Goal: Navigation & Orientation: Find specific page/section

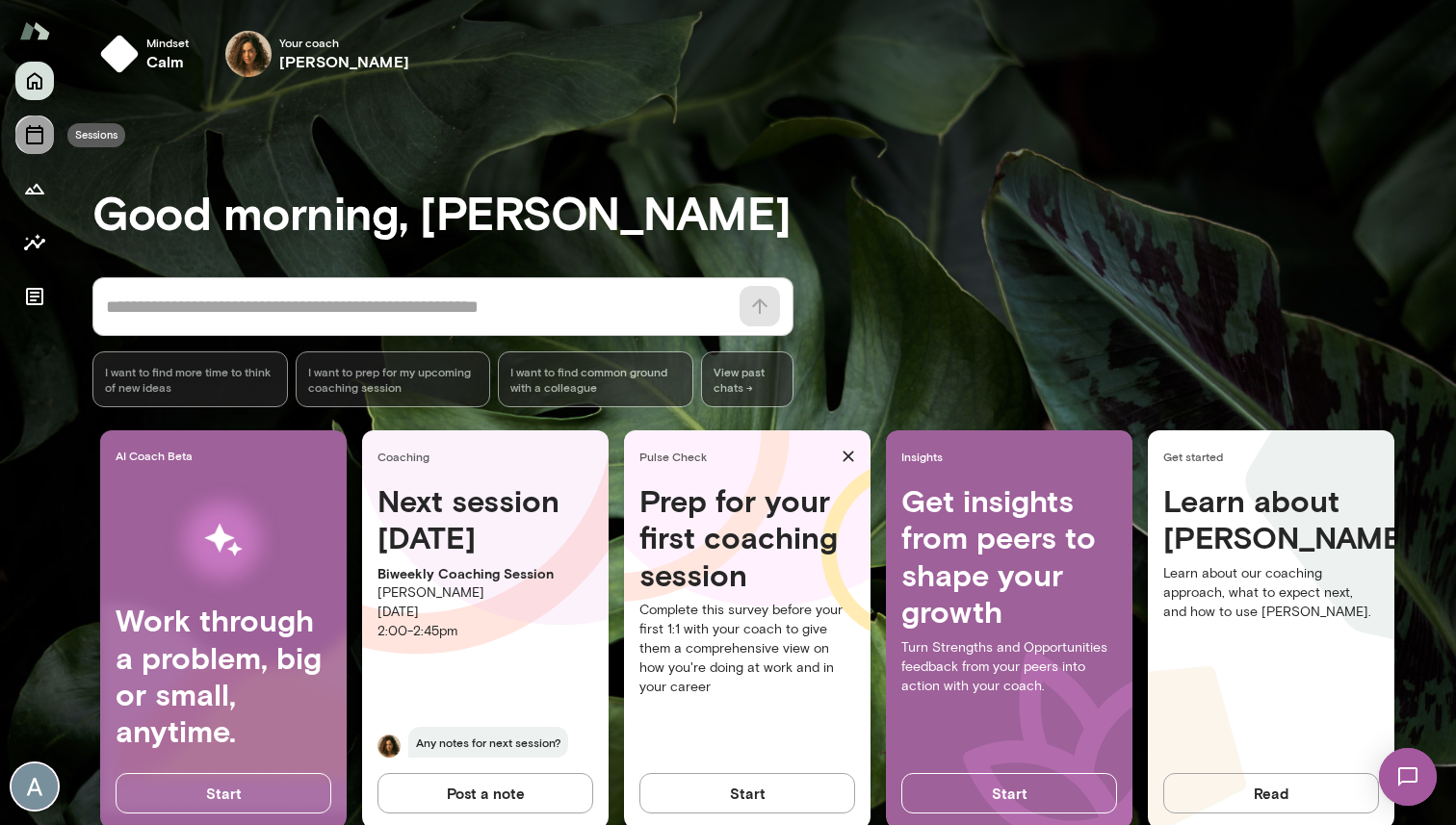
click at [44, 135] on icon "Sessions" at bounding box center [35, 135] width 23 height 23
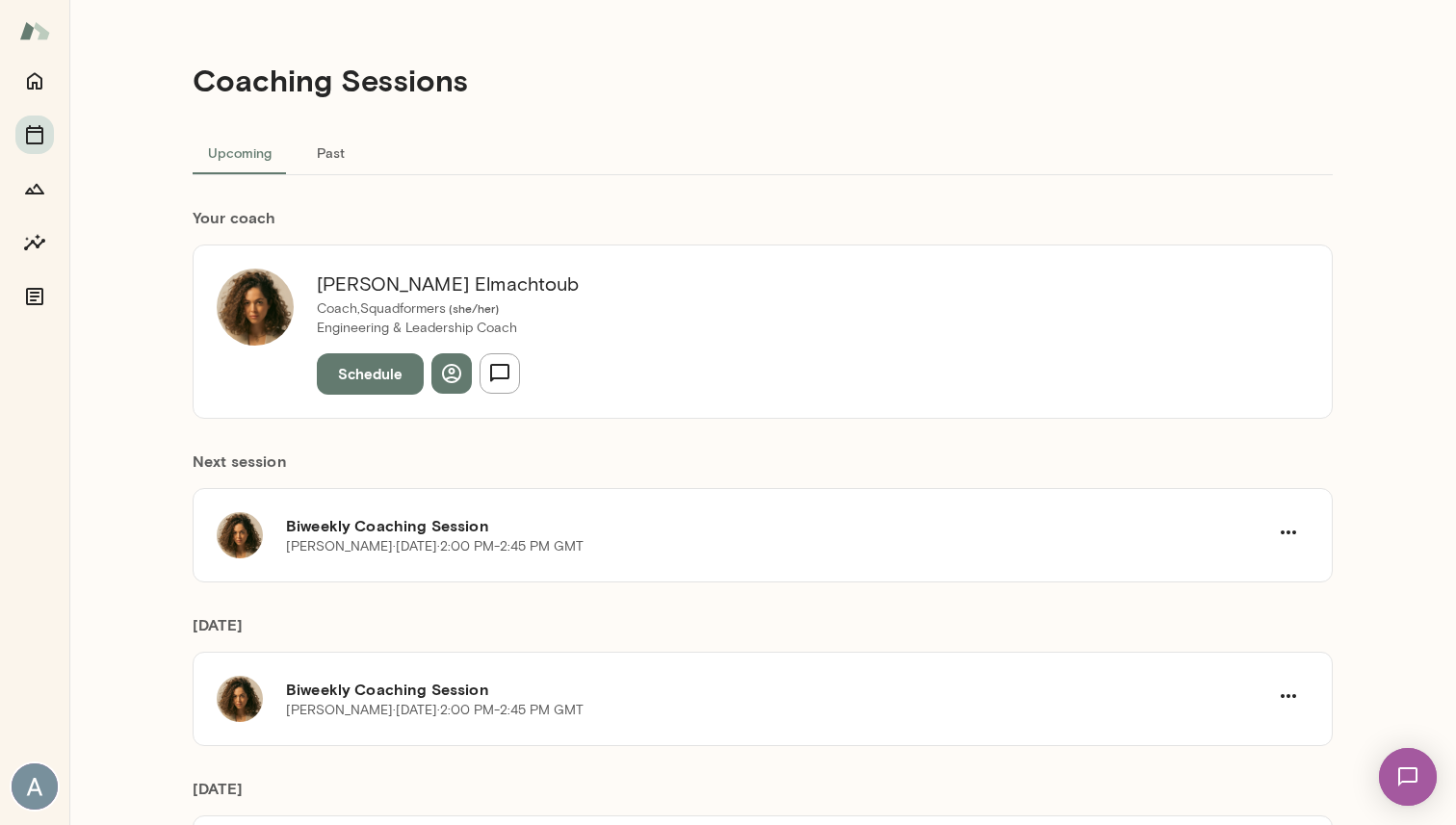
click at [324, 157] on button "Past" at bounding box center [330, 153] width 87 height 47
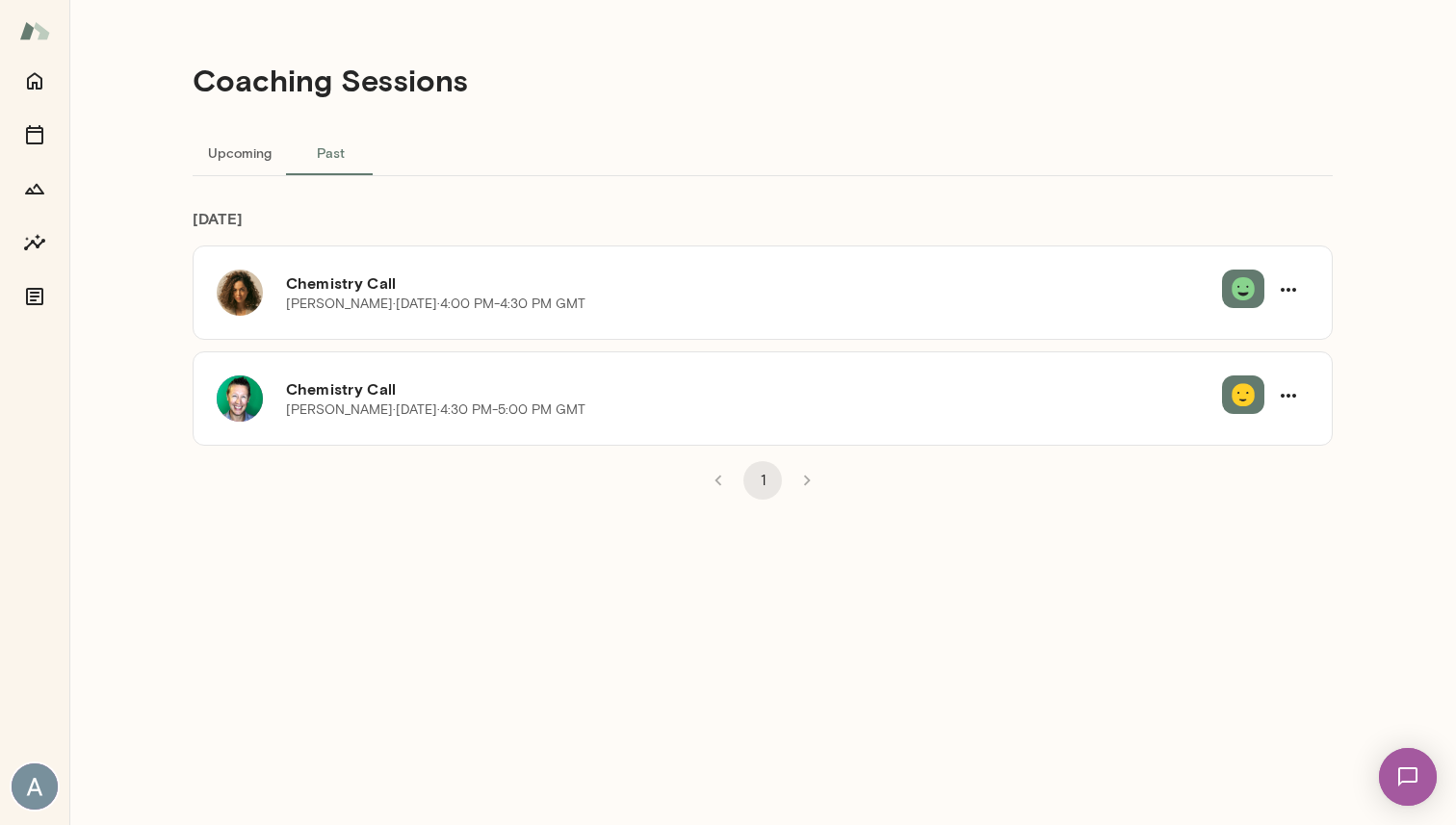
click at [255, 158] on button "Upcoming" at bounding box center [239, 153] width 94 height 47
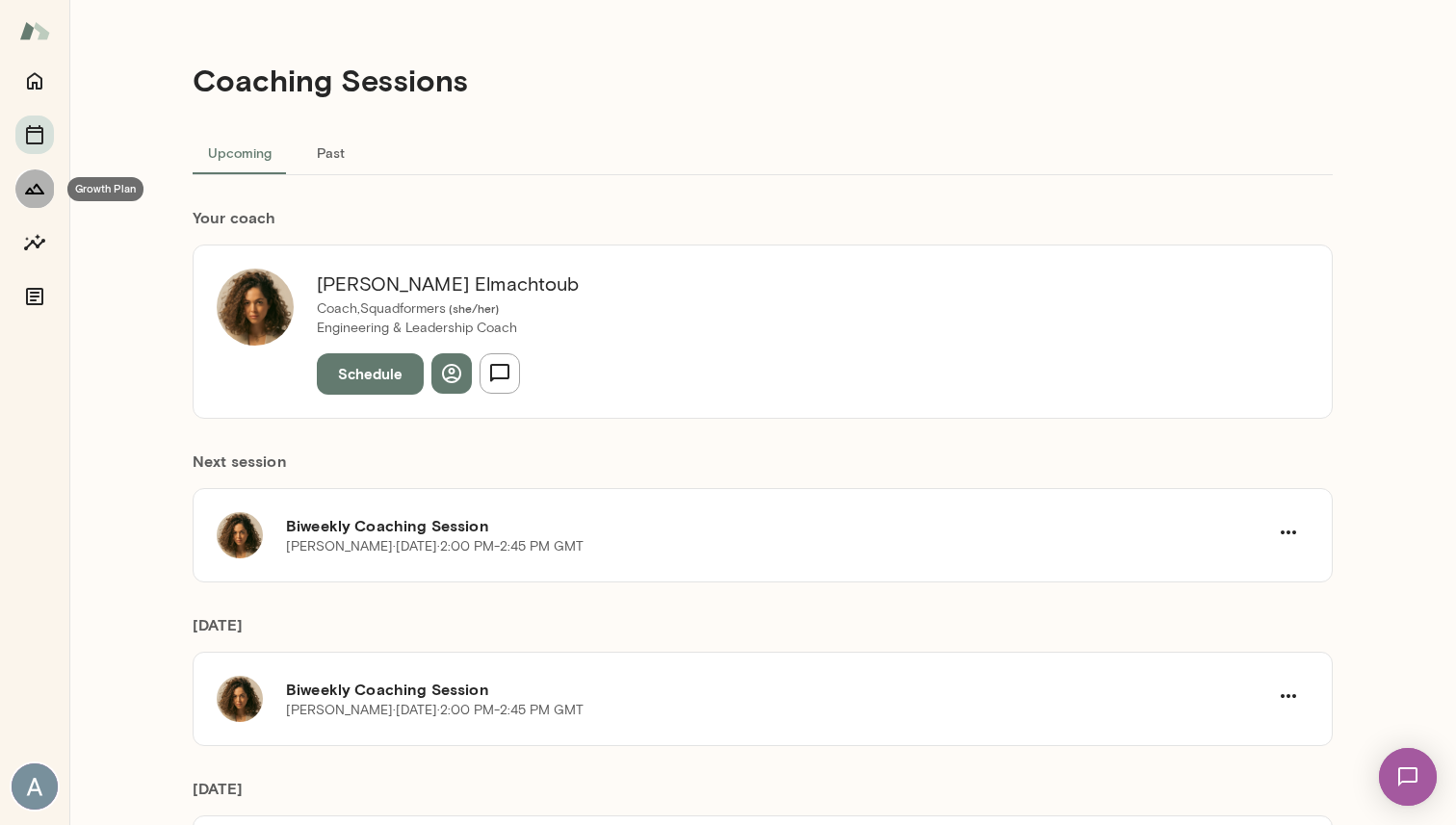
click at [31, 179] on icon "Growth Plan" at bounding box center [35, 189] width 23 height 23
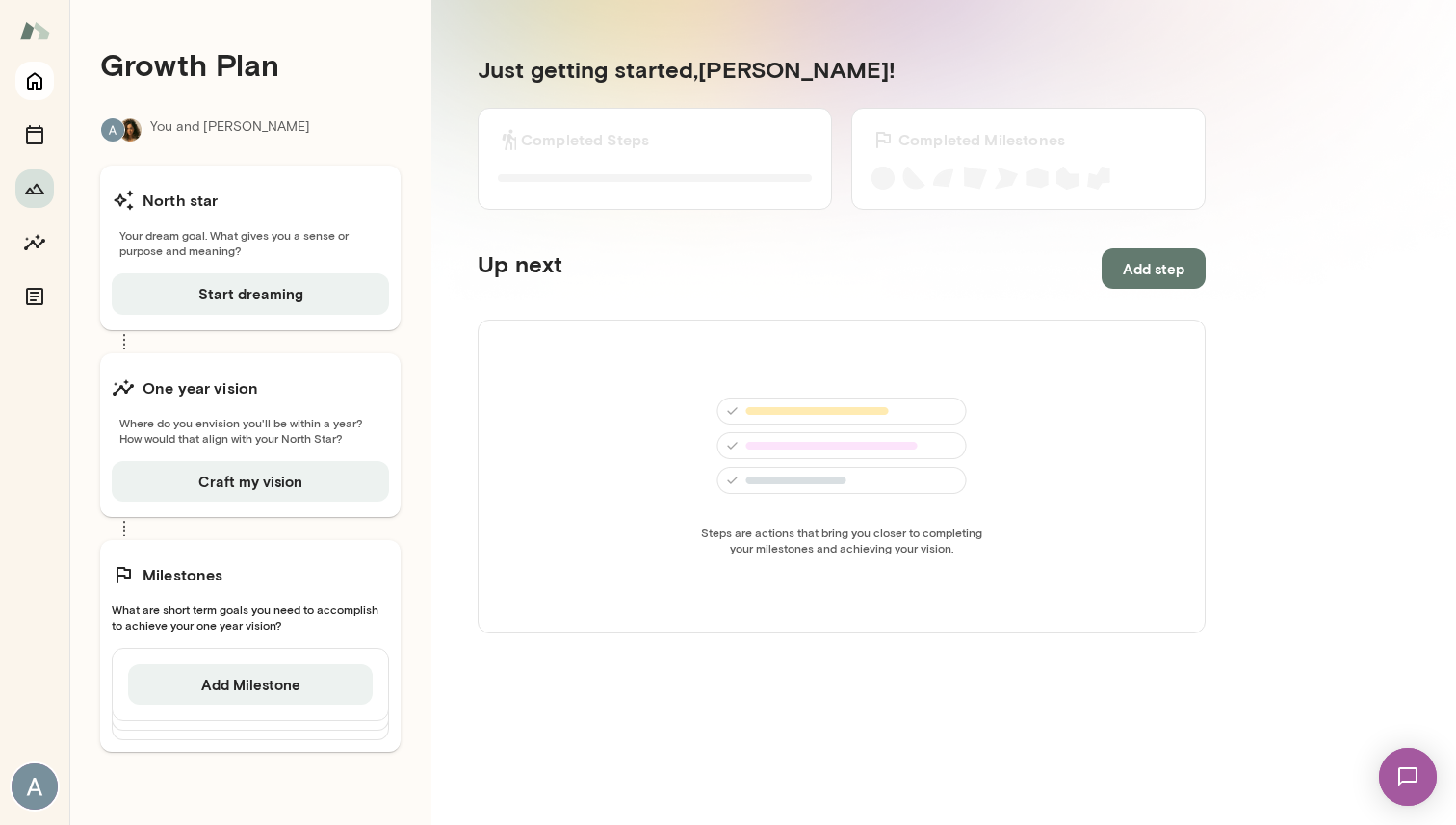
click at [36, 79] on icon "Home" at bounding box center [35, 81] width 23 height 23
